Goal: Browse casually: Explore the website without a specific task or goal

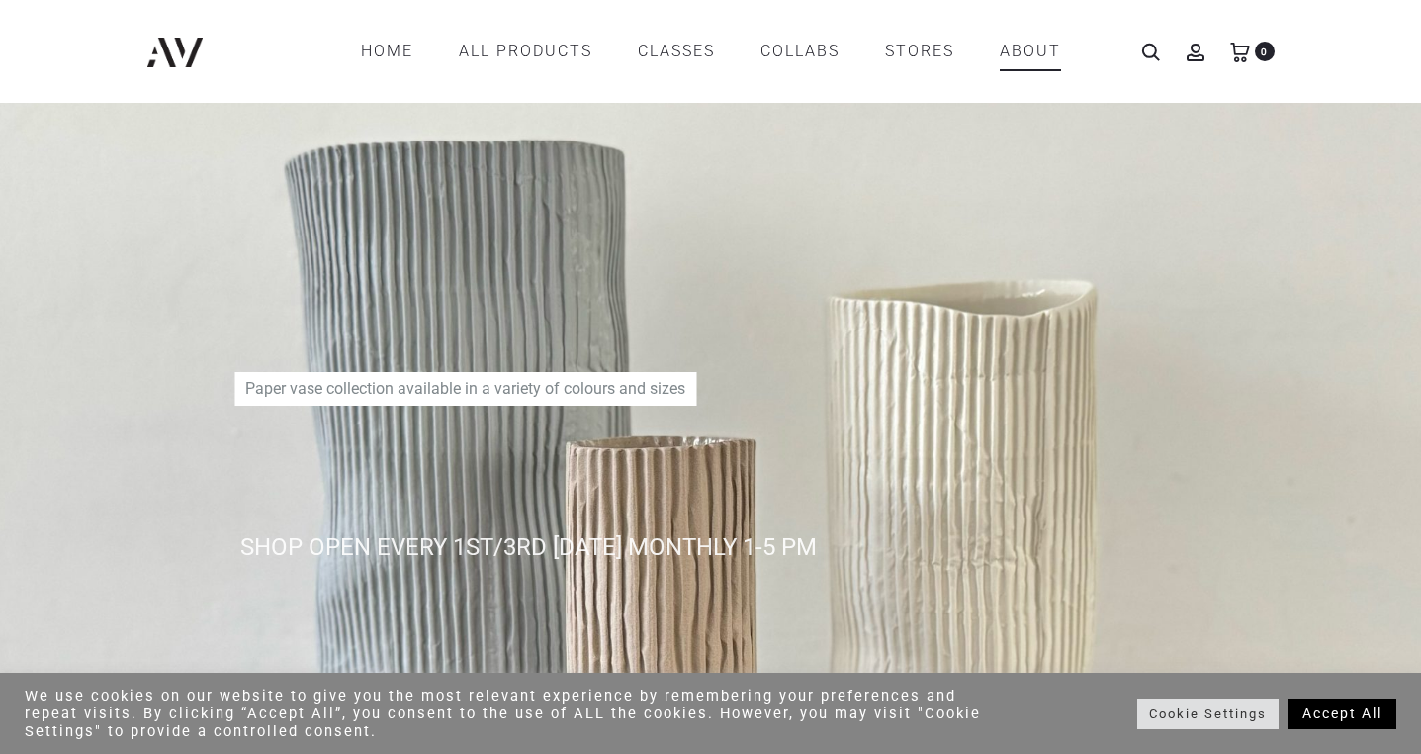
click at [1039, 43] on link "ABOUT" at bounding box center [1030, 52] width 61 height 34
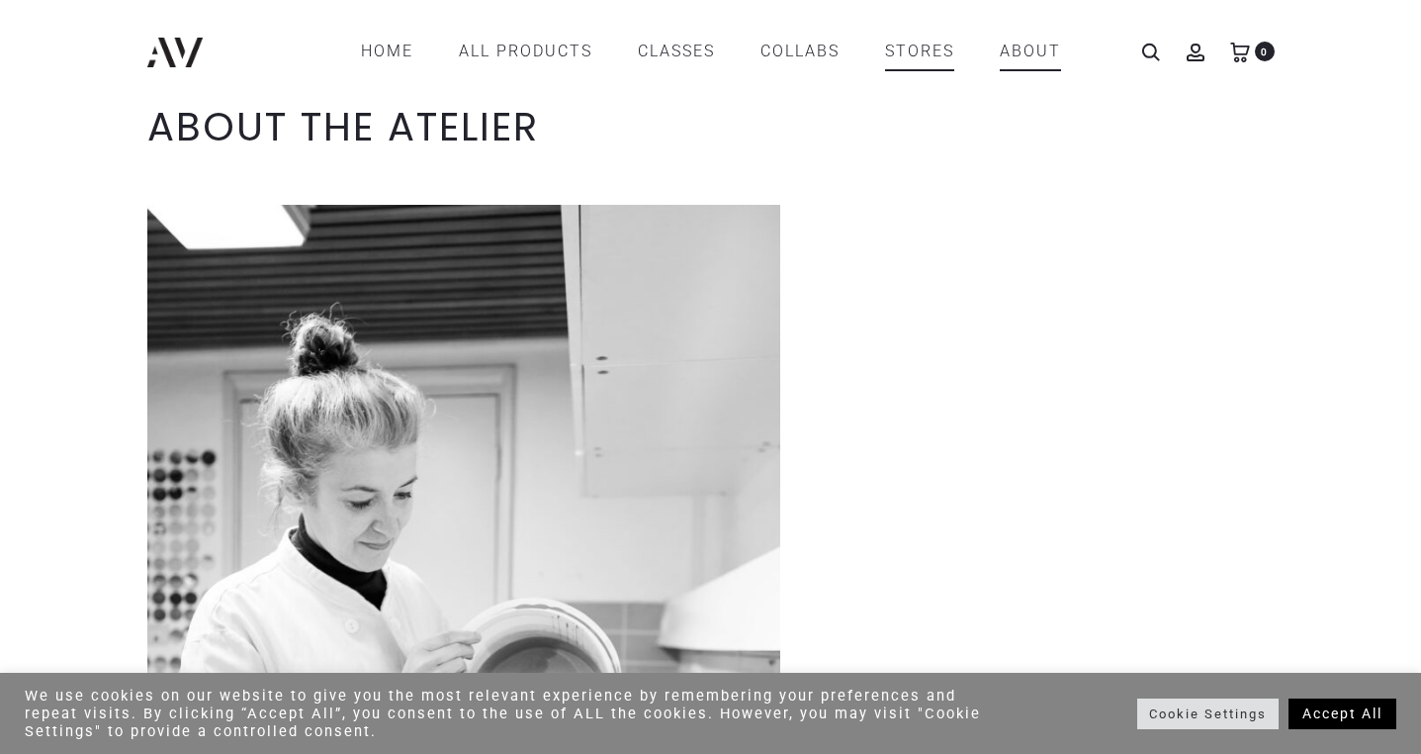
click at [918, 54] on link "STORES" at bounding box center [919, 52] width 69 height 34
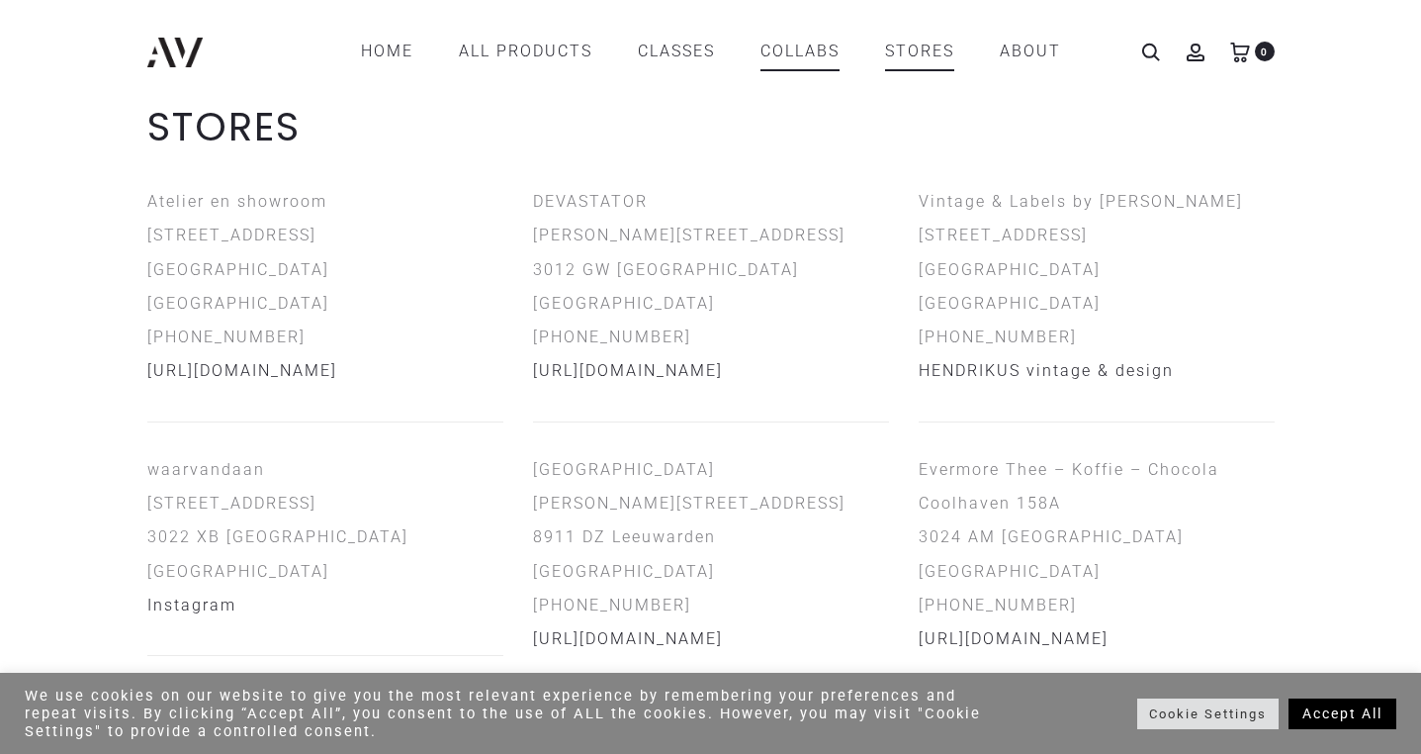
click at [816, 49] on link "COLLABS" at bounding box center [799, 52] width 79 height 34
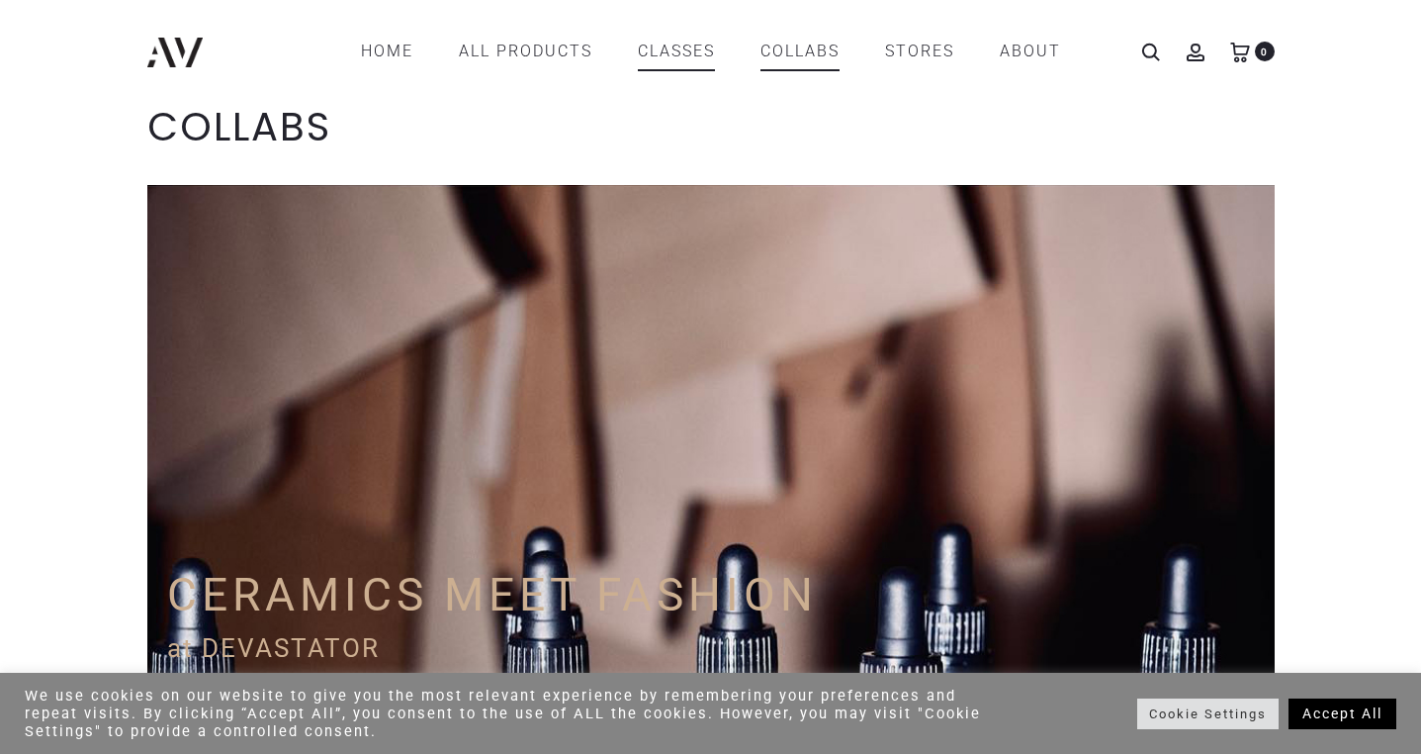
click at [673, 51] on link "CLASSES" at bounding box center [676, 52] width 77 height 34
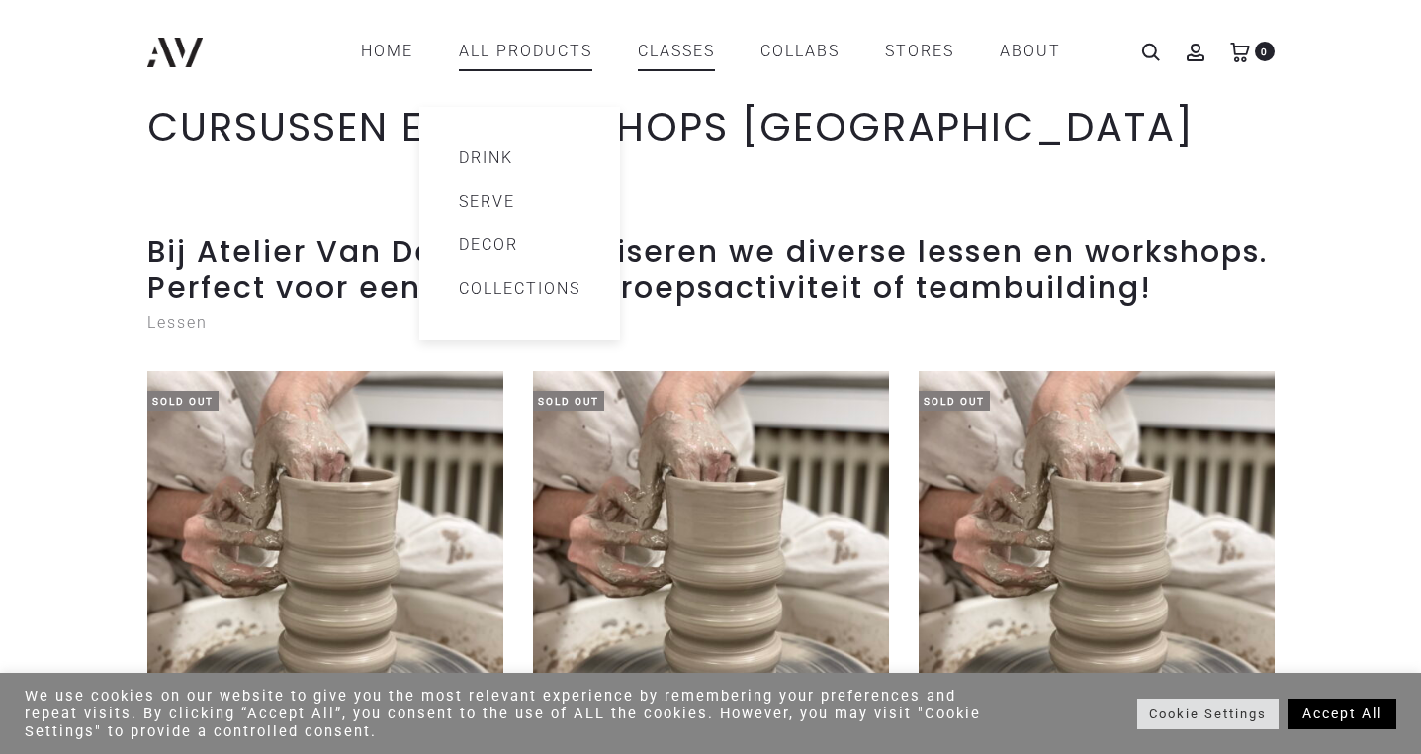
click at [549, 56] on link "All products" at bounding box center [525, 52] width 133 height 34
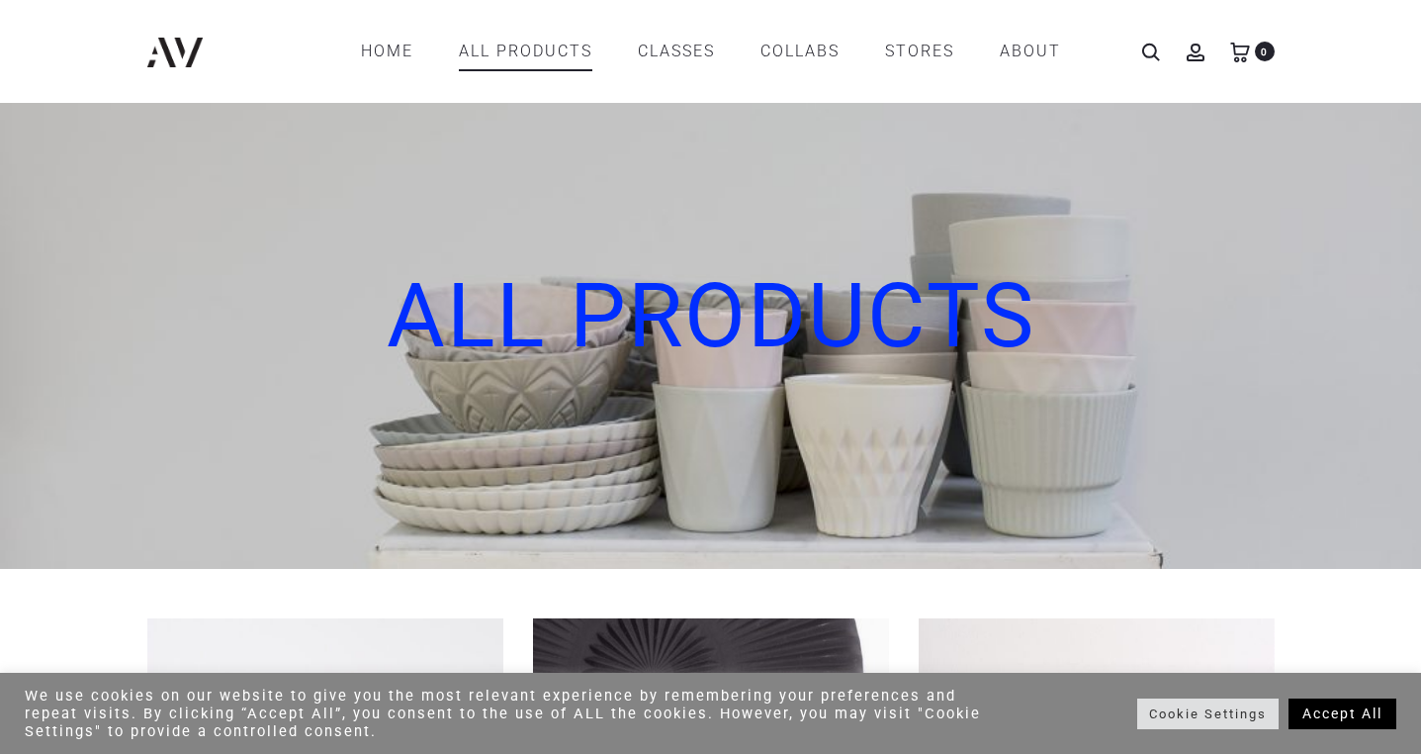
click at [1149, 54] on icon at bounding box center [1151, 53] width 20 height 20
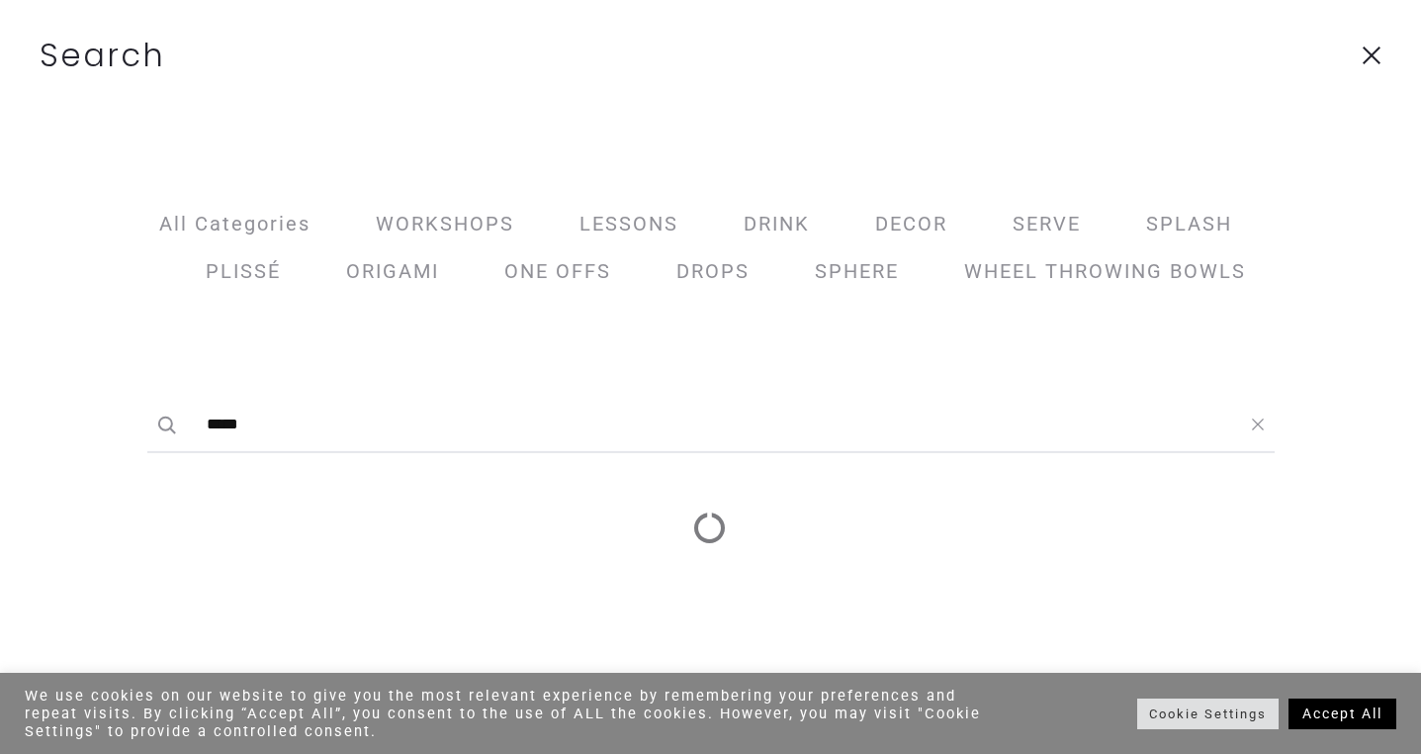
type input "*****"
click at [157, 408] on button "Search" at bounding box center [167, 425] width 20 height 34
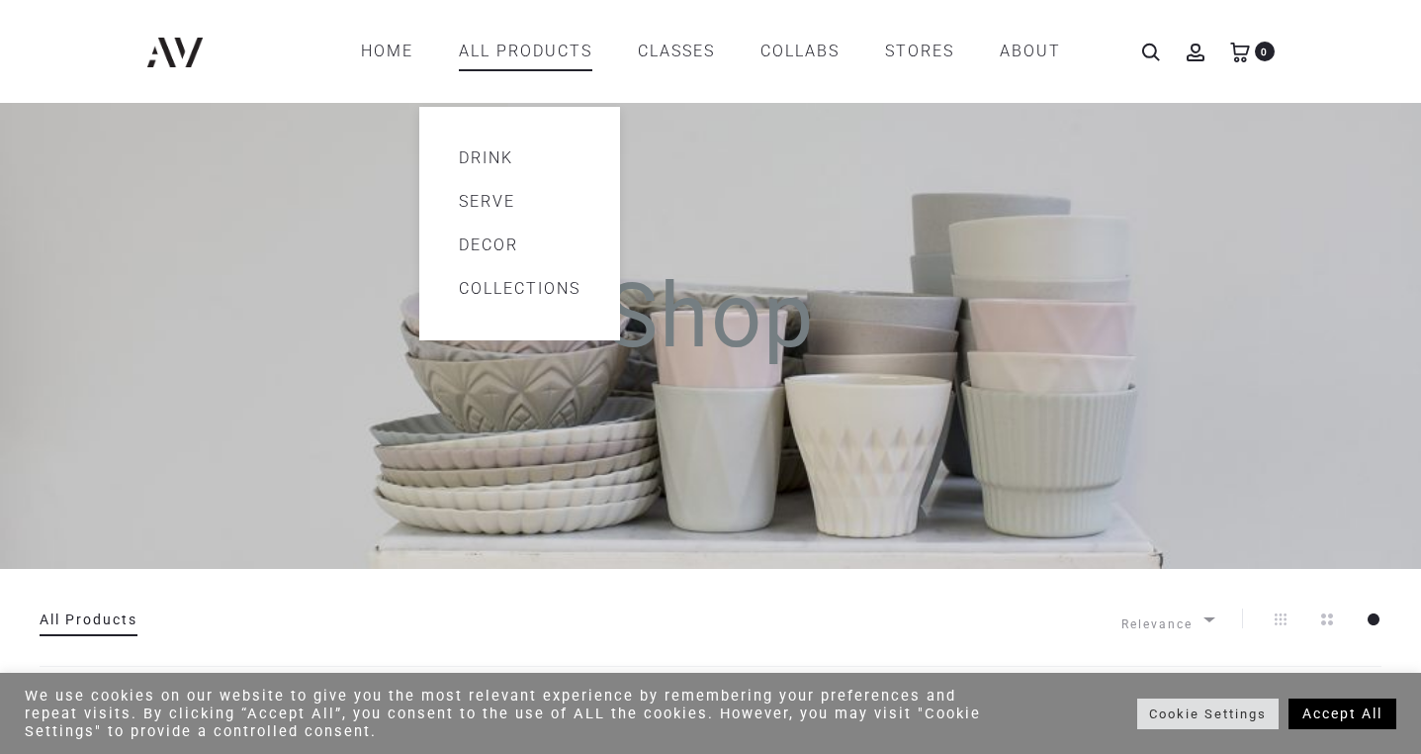
click at [501, 204] on link "Serve" at bounding box center [520, 202] width 122 height 24
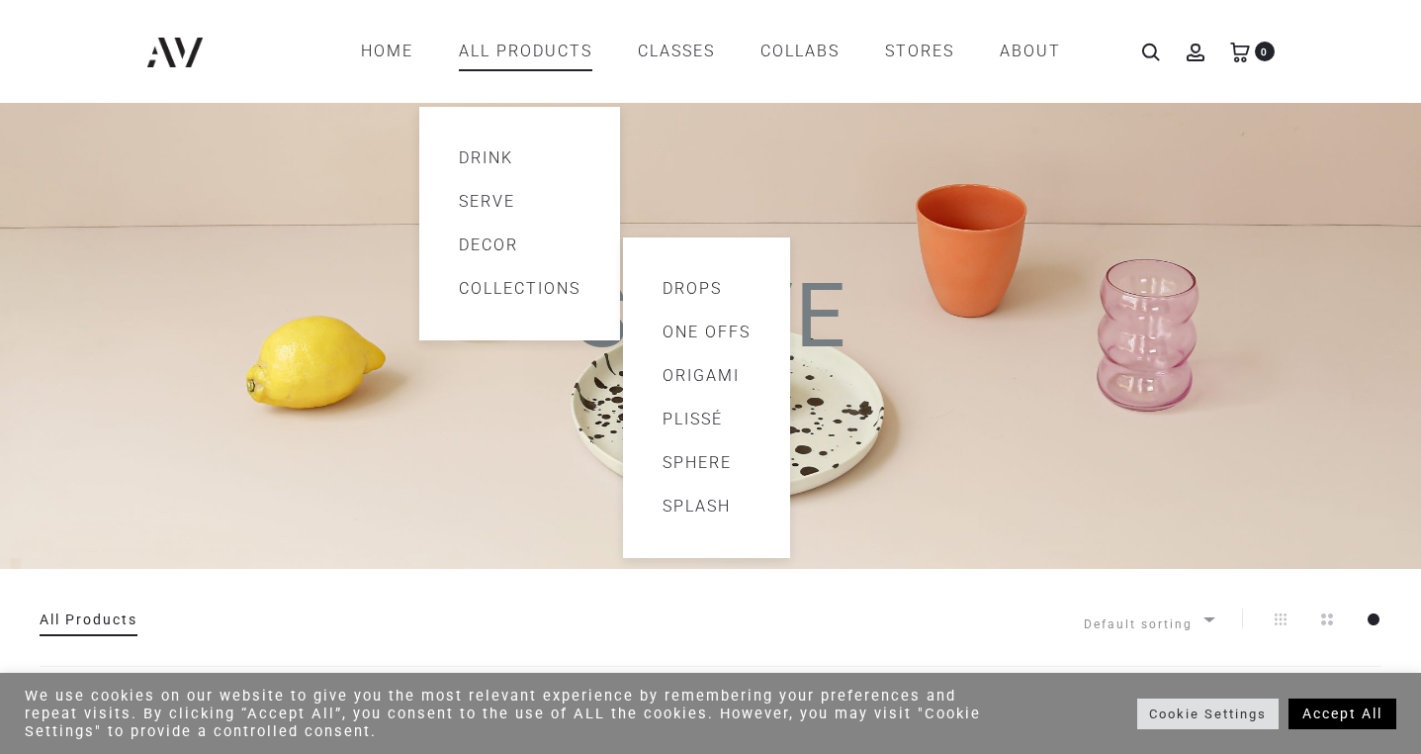
click at [665, 291] on link "Drops" at bounding box center [707, 289] width 88 height 24
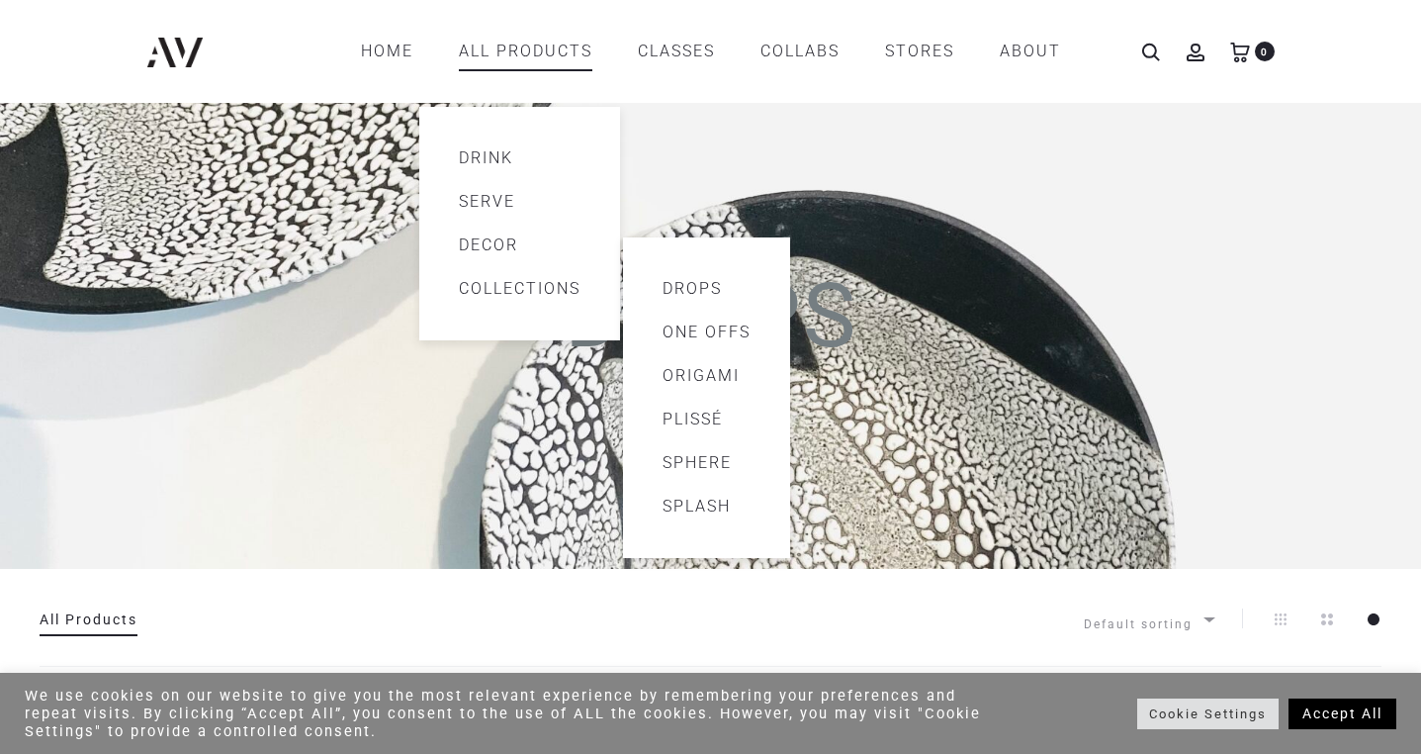
click at [698, 339] on link "One offs" at bounding box center [707, 332] width 88 height 24
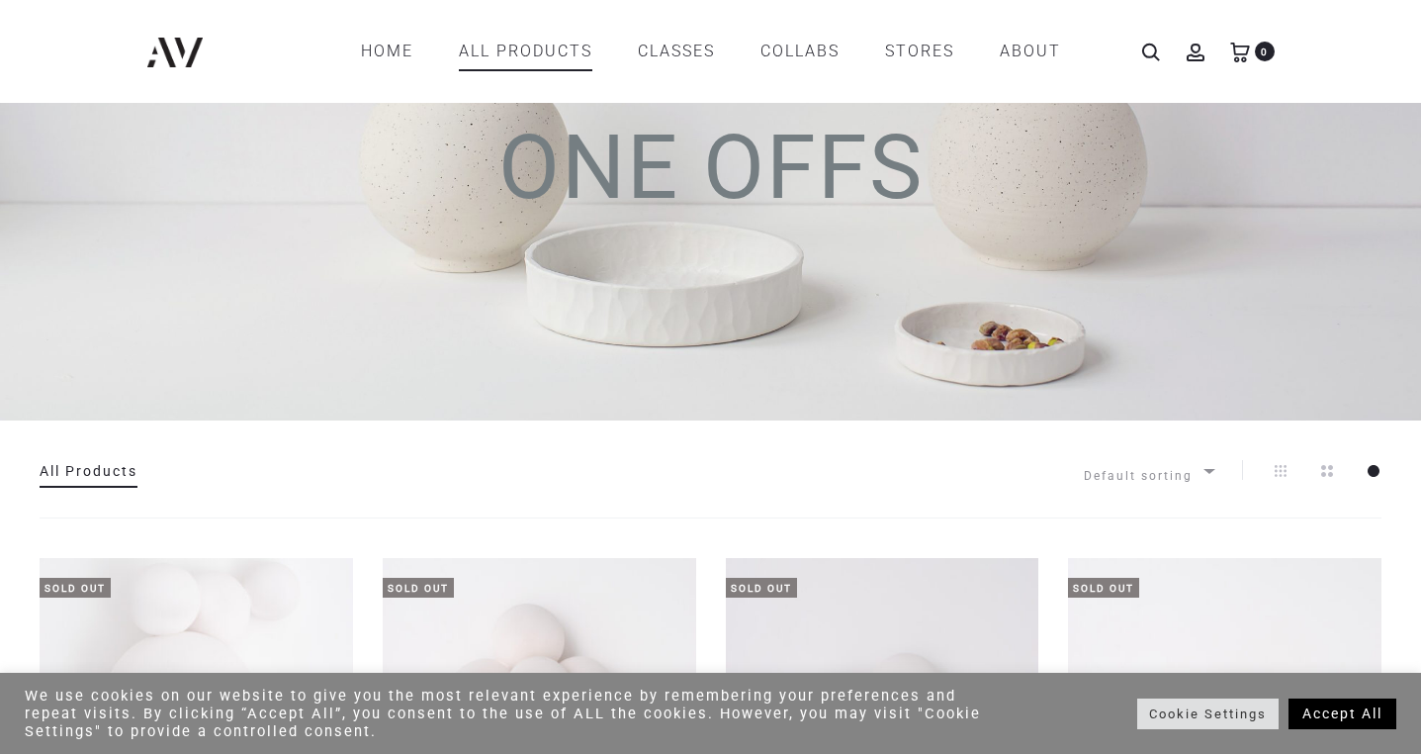
scroll to position [130, 0]
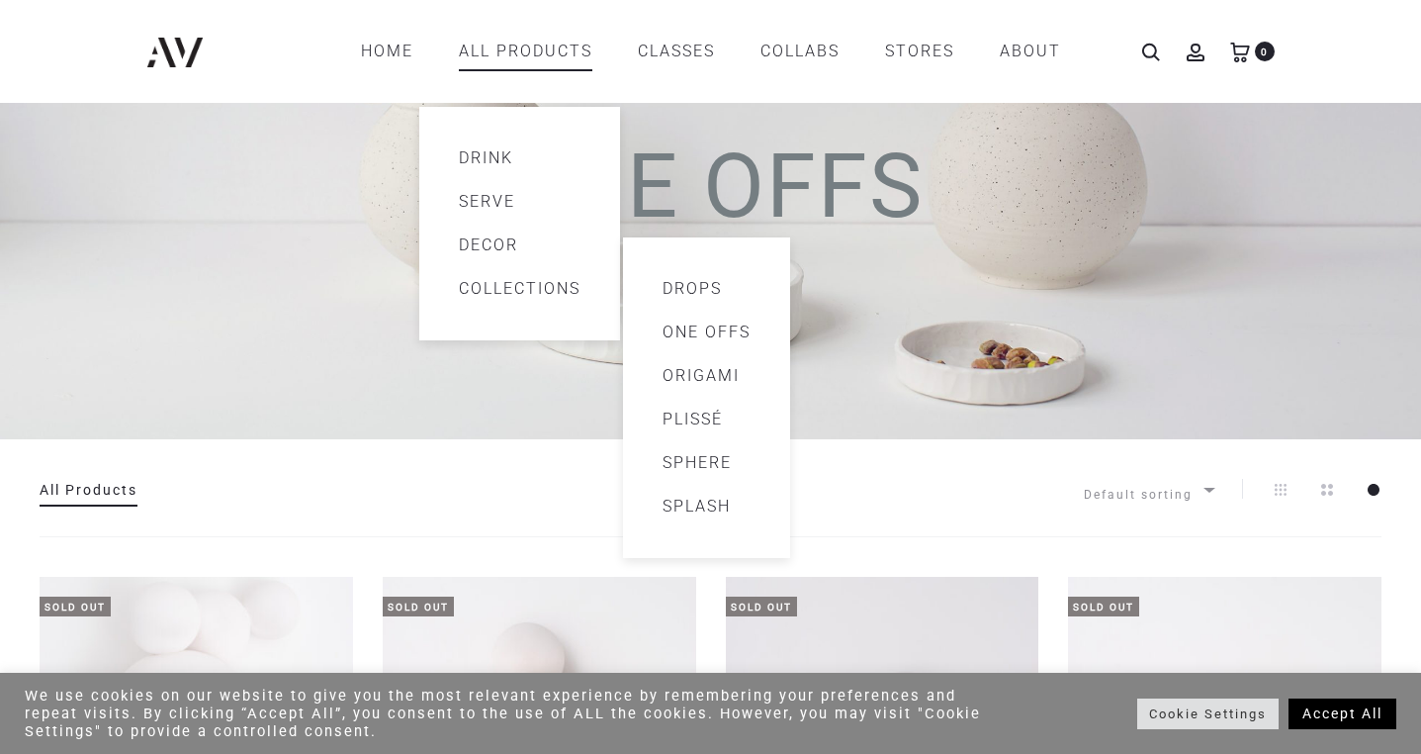
click at [684, 378] on link "Origami" at bounding box center [707, 376] width 88 height 24
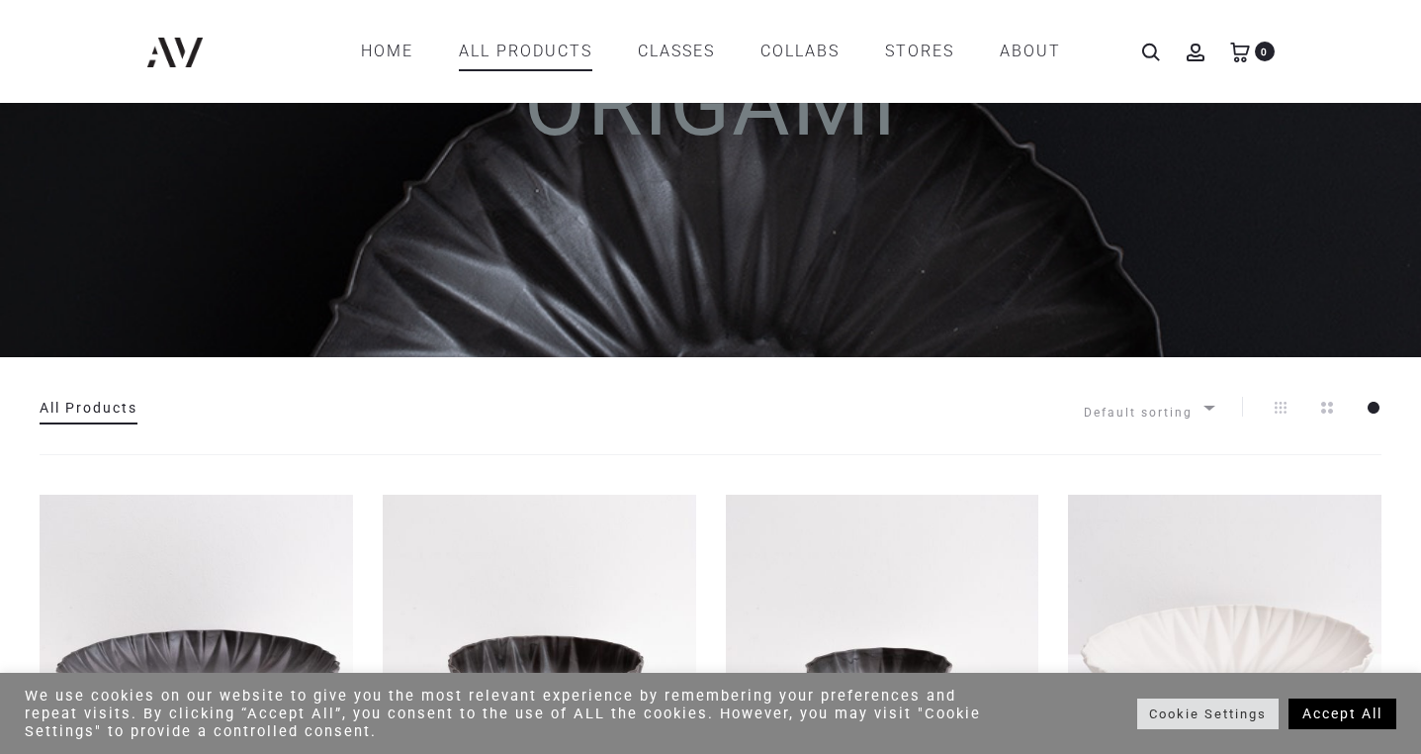
scroll to position [18, 0]
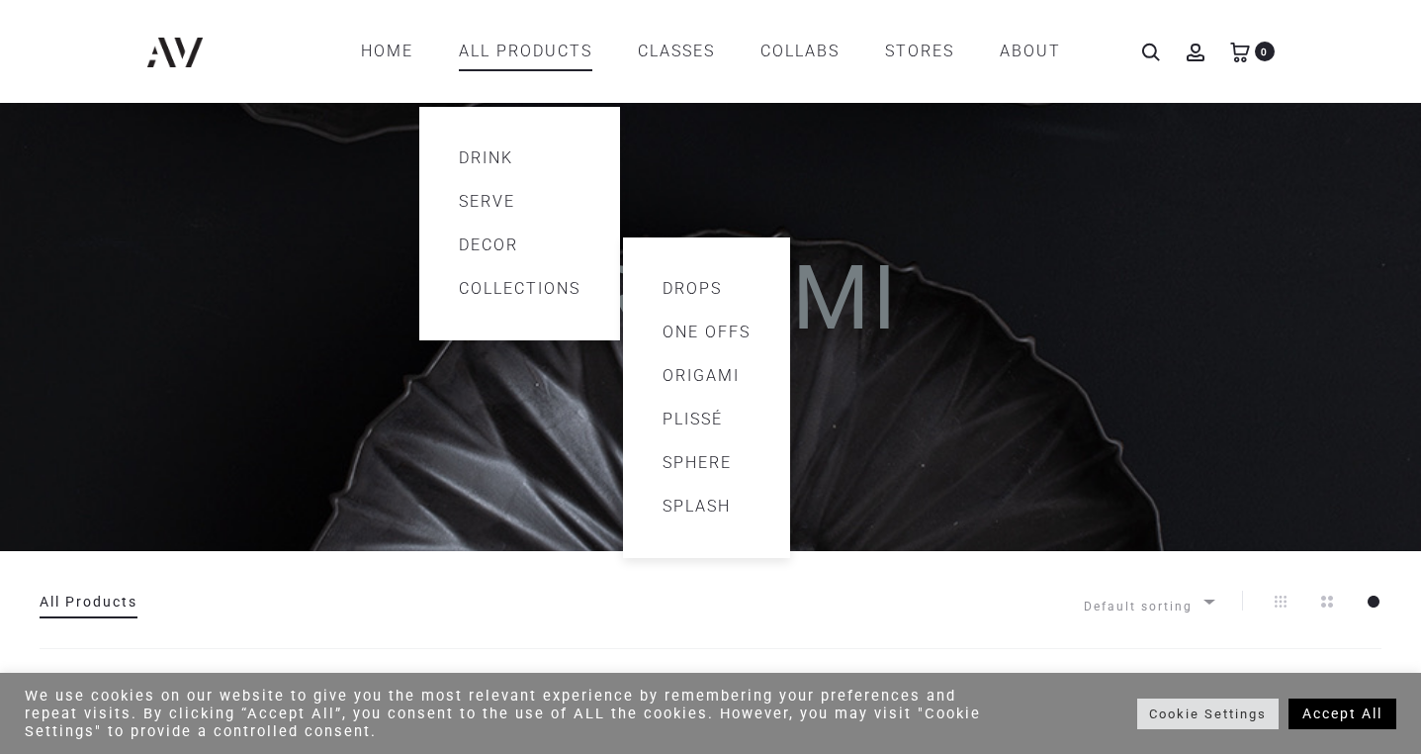
click at [703, 424] on link "Plissé" at bounding box center [707, 419] width 88 height 24
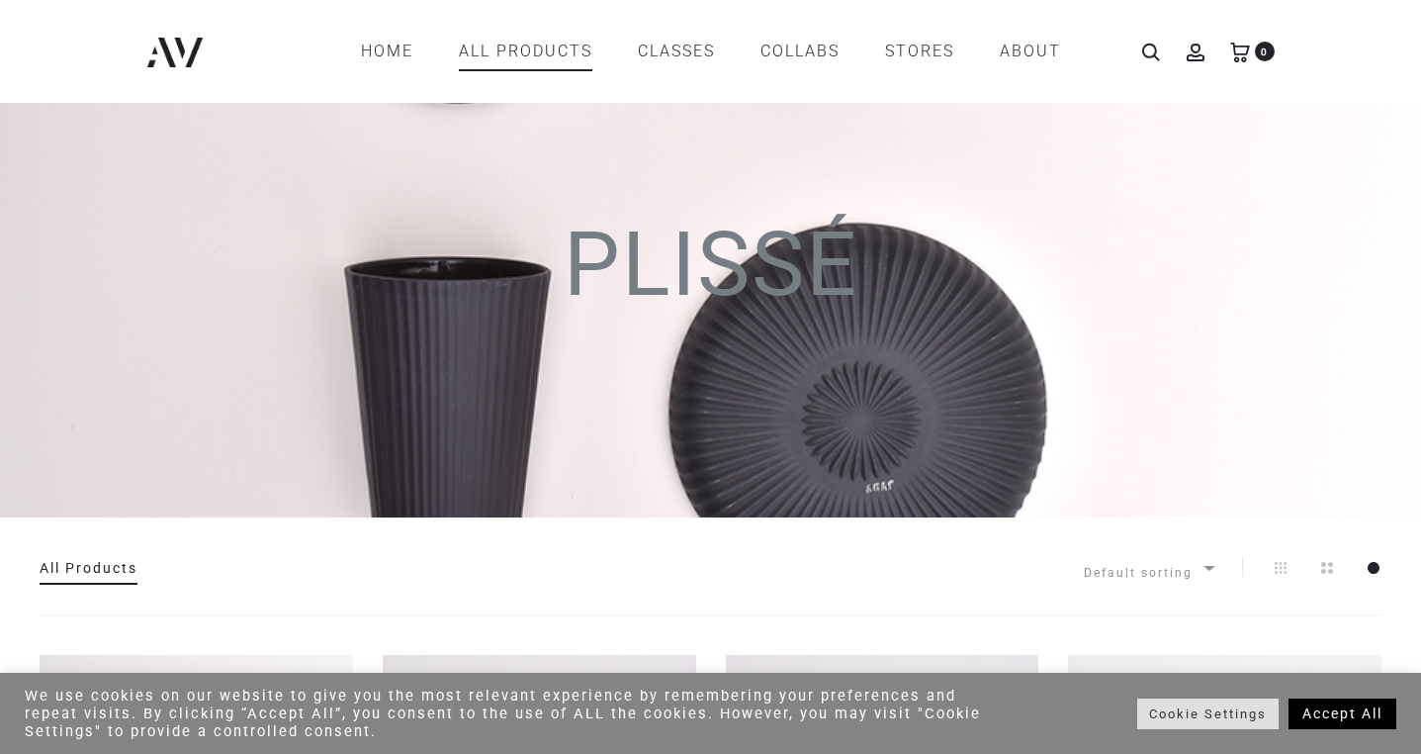
scroll to position [38, 0]
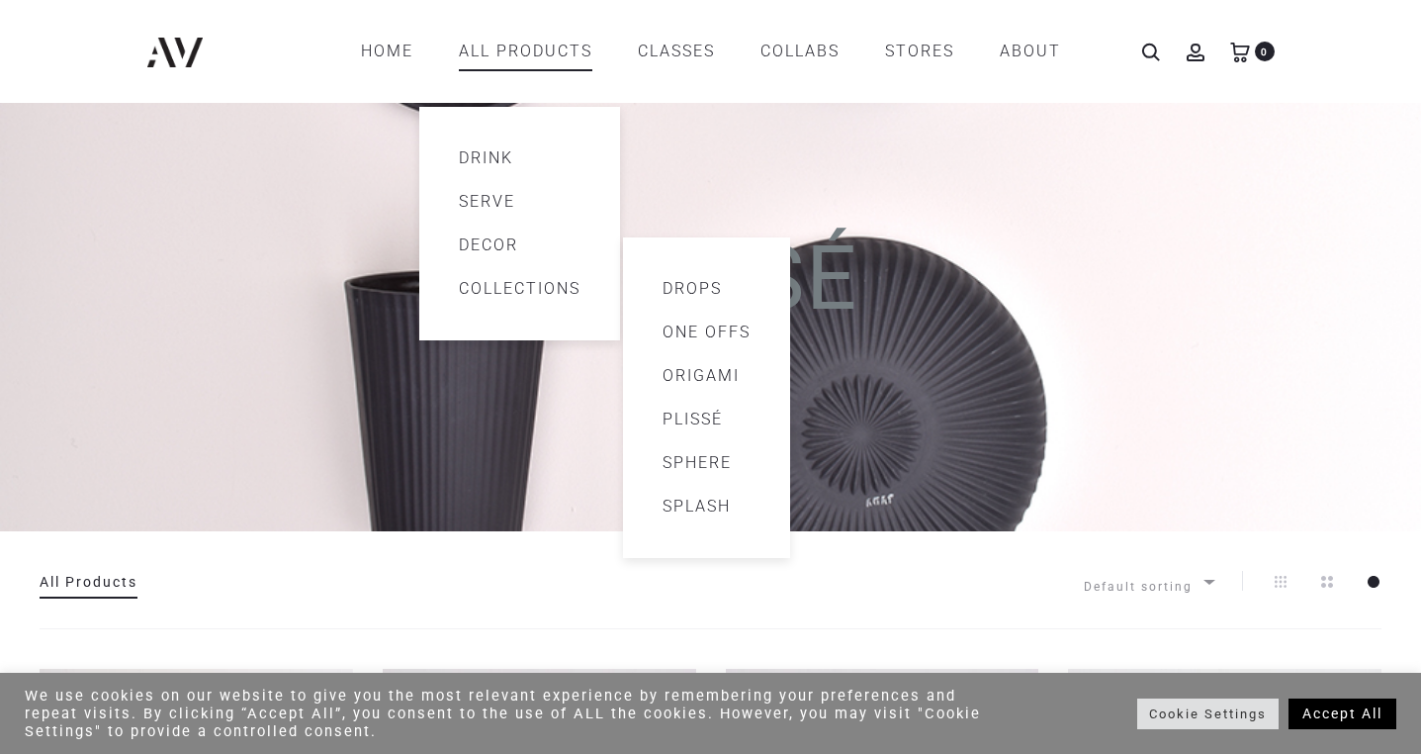
click at [694, 460] on link "Sphere" at bounding box center [707, 463] width 88 height 24
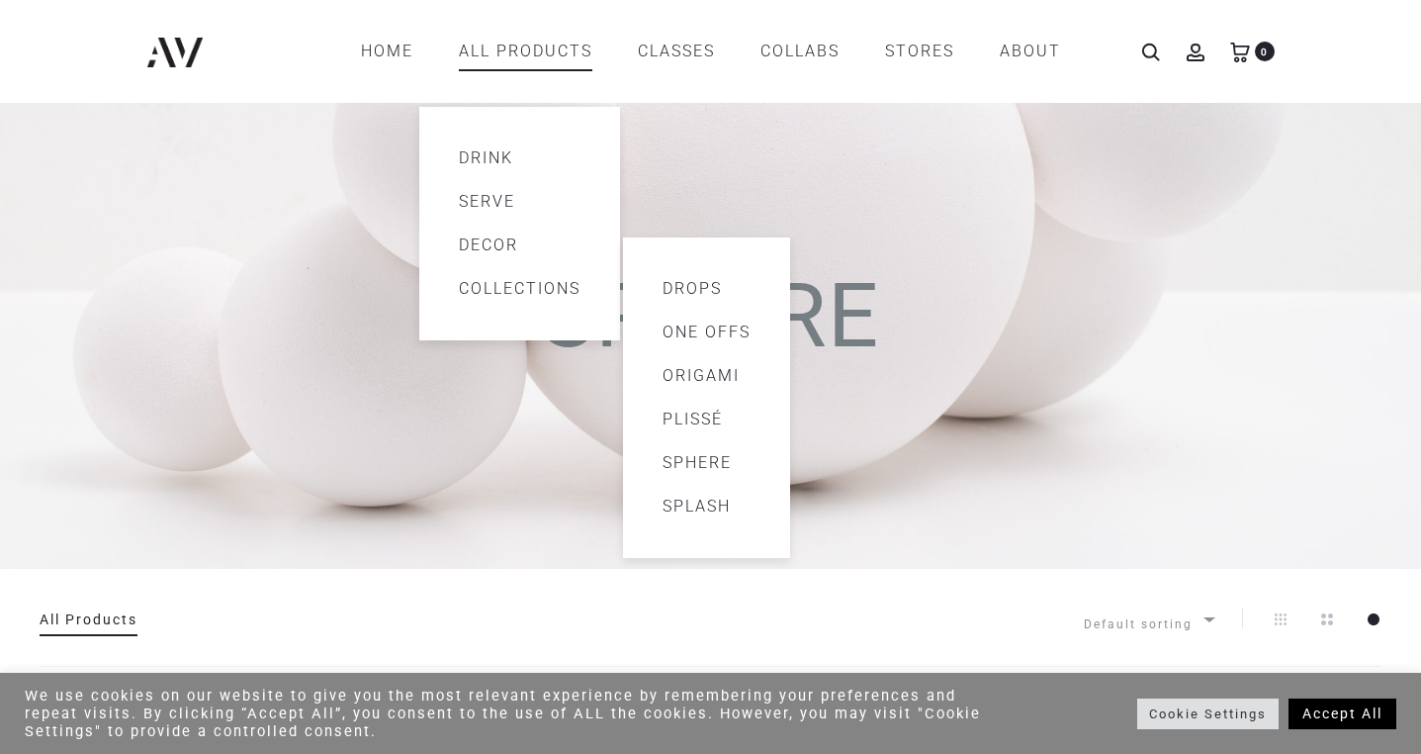
click at [705, 517] on link "Splash" at bounding box center [707, 506] width 88 height 24
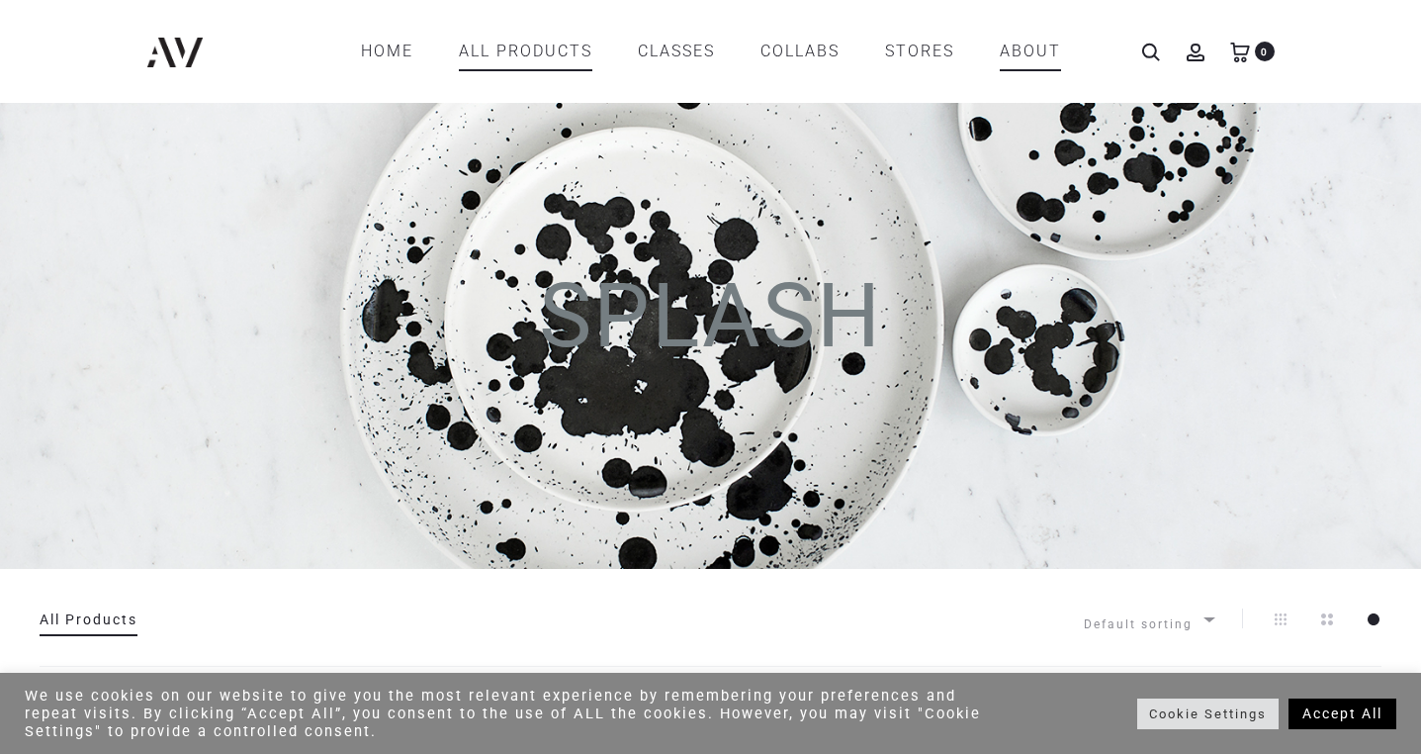
click at [1022, 51] on link "ABOUT" at bounding box center [1030, 52] width 61 height 34
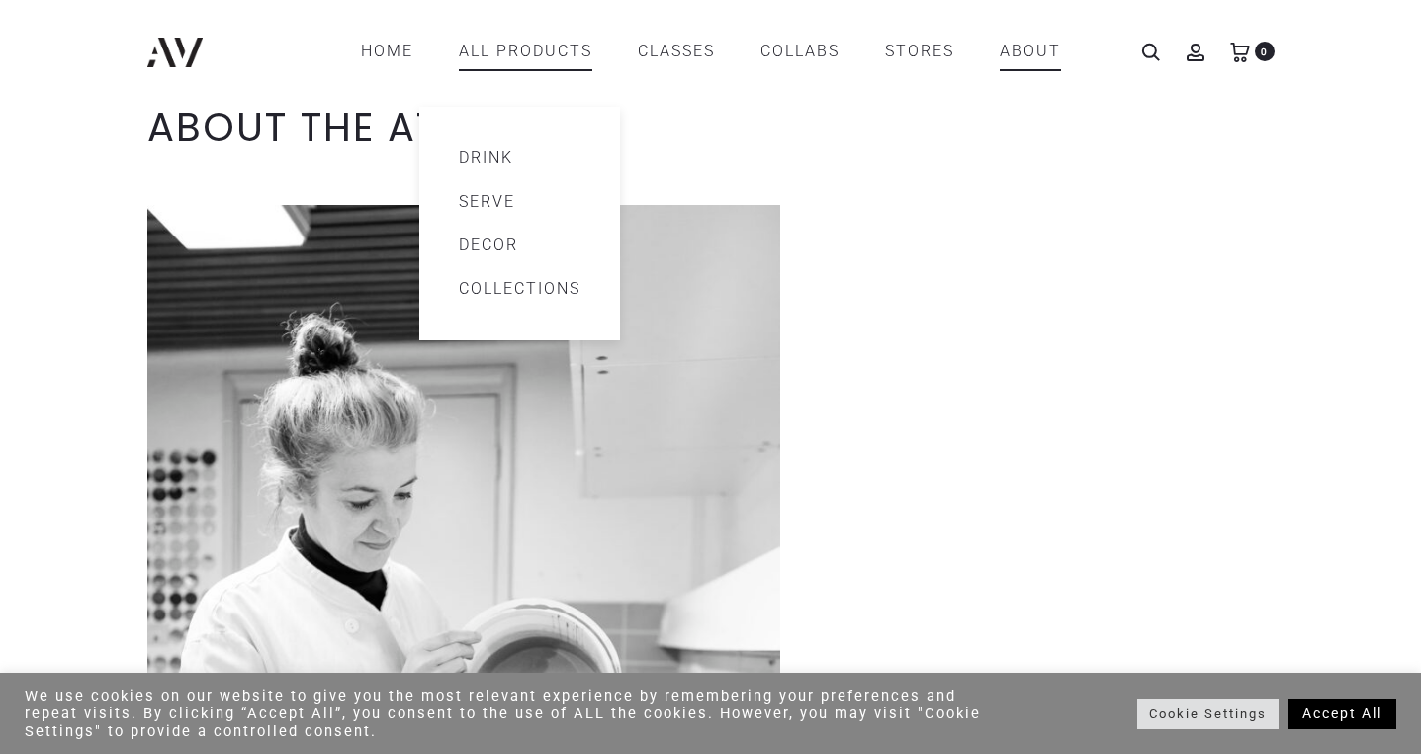
click at [488, 198] on link "Serve" at bounding box center [520, 202] width 122 height 24
